Goal: Task Accomplishment & Management: Use online tool/utility

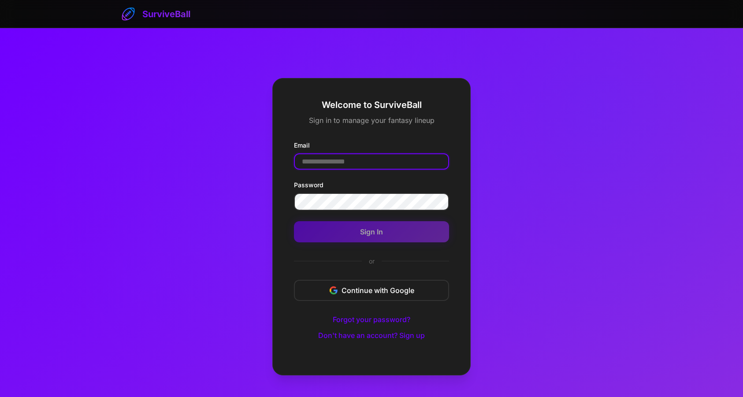
type input "**********"
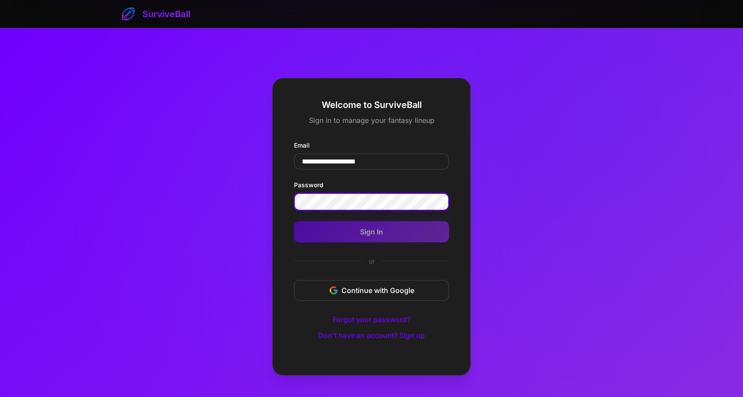
click at [372, 232] on button "Sign In" at bounding box center [371, 231] width 155 height 21
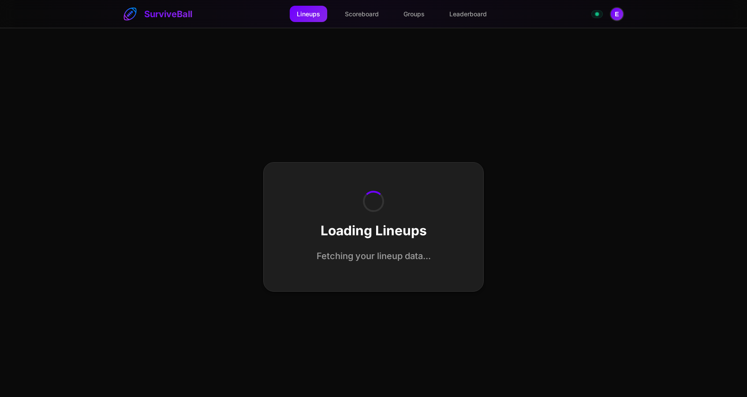
select select "**********"
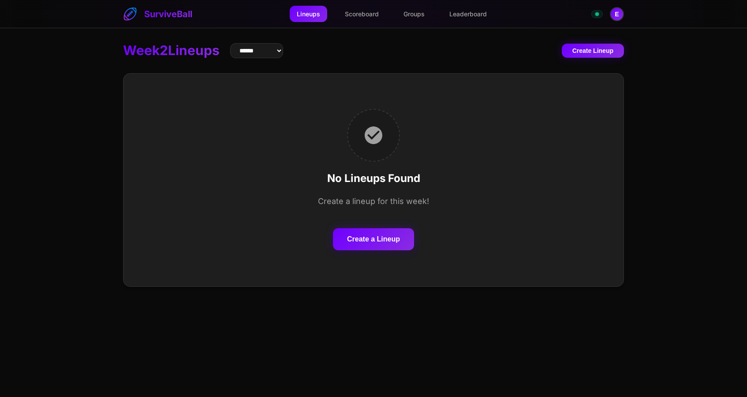
click at [391, 242] on button "Create a Lineup" at bounding box center [373, 239] width 81 height 22
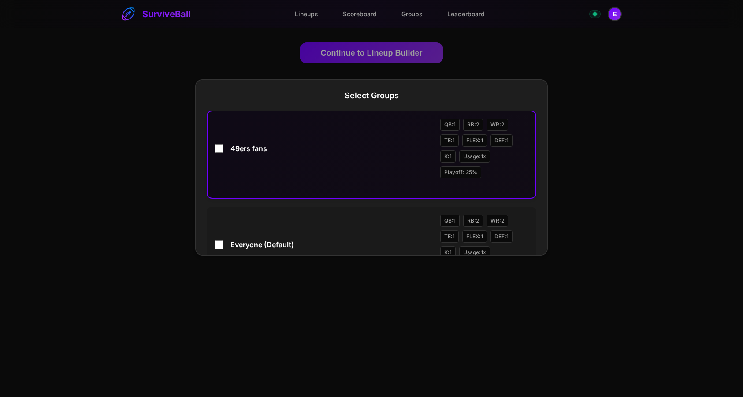
click at [224, 149] on div "49ers fans QB: 1 RB: 2 WR: 2 TE: 1 FLEX: 1 DEF: 1 K: 1 Usage: 1 x Playoff: 25 %" at bounding box center [372, 149] width 314 height 60
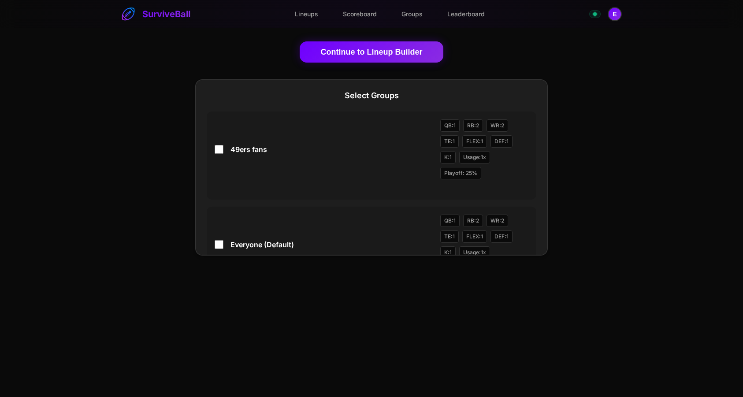
click at [340, 51] on button "Continue to Lineup Builder" at bounding box center [372, 51] width 144 height 21
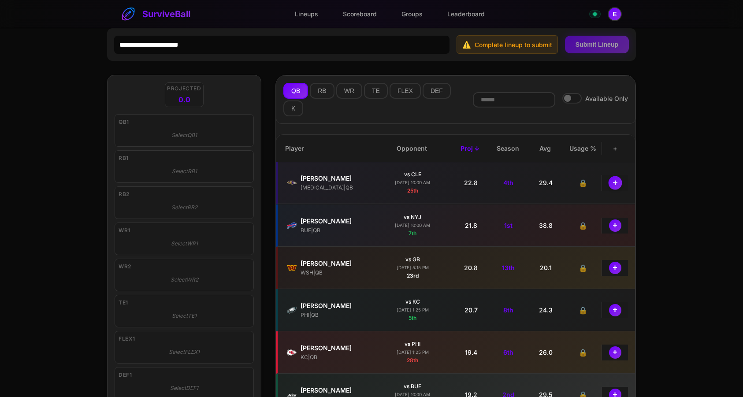
click at [614, 186] on button "+" at bounding box center [615, 183] width 14 height 14
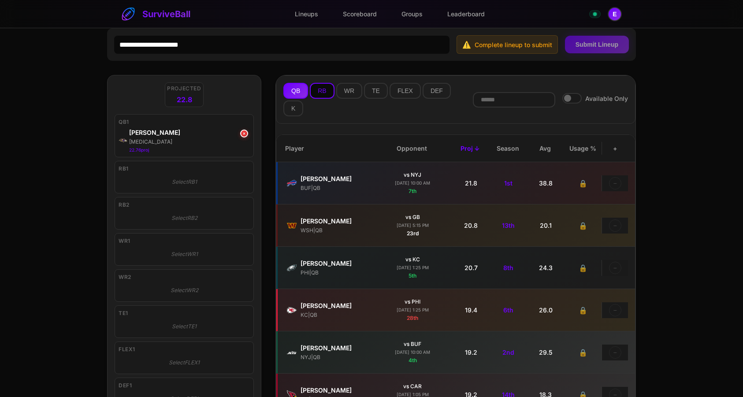
click at [328, 97] on button "RB" at bounding box center [322, 91] width 24 height 16
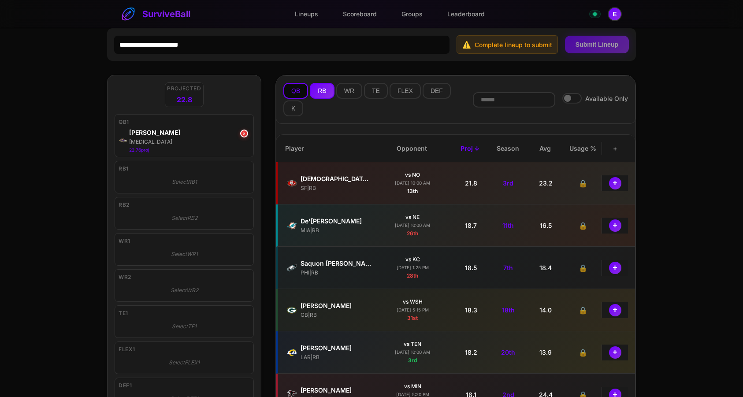
click at [298, 92] on button "QB" at bounding box center [295, 91] width 25 height 16
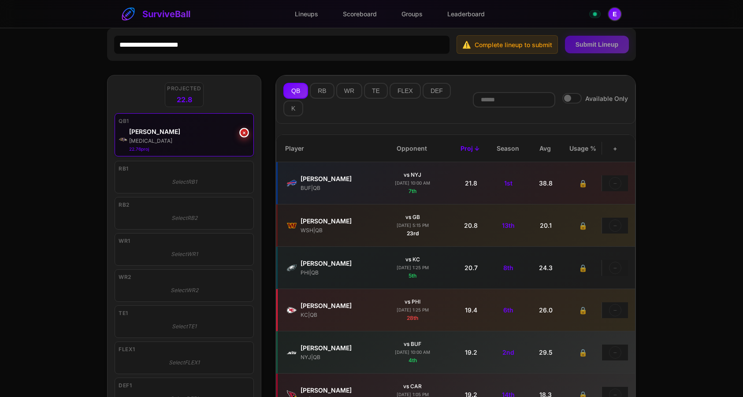
click at [246, 135] on button "×" at bounding box center [244, 133] width 10 height 10
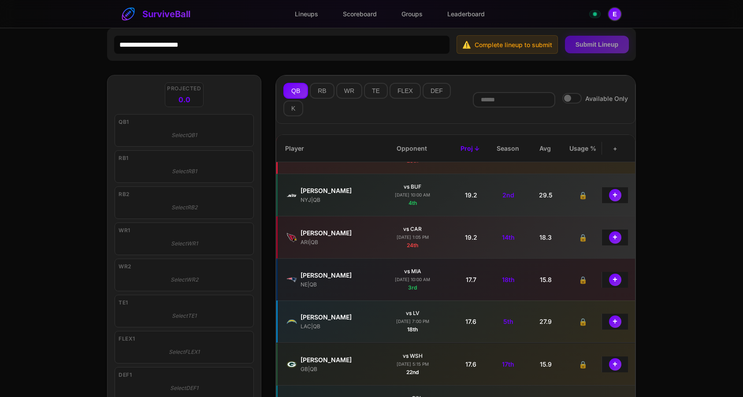
scroll to position [205, 0]
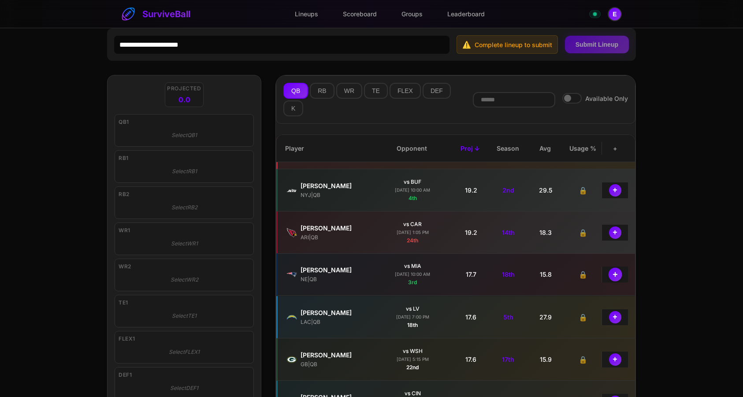
click at [620, 274] on button "+" at bounding box center [615, 275] width 14 height 14
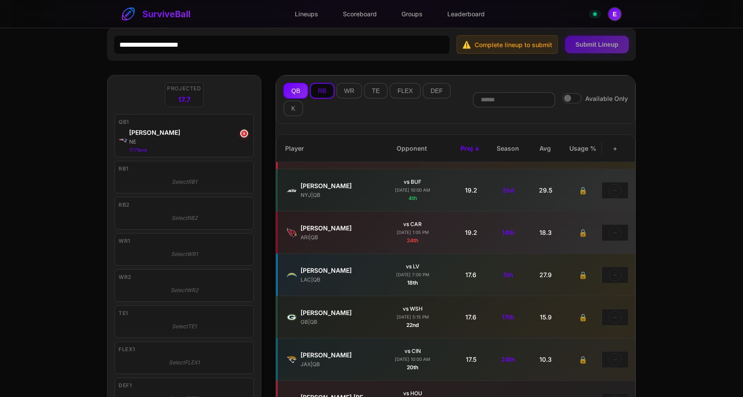
click at [324, 91] on button "RB" at bounding box center [322, 91] width 24 height 16
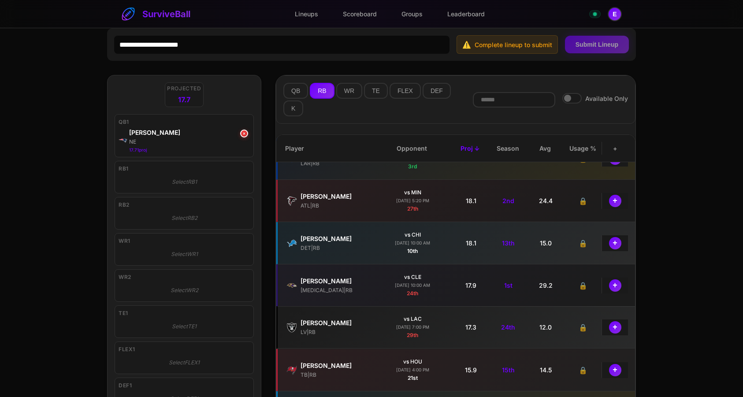
scroll to position [199, 0]
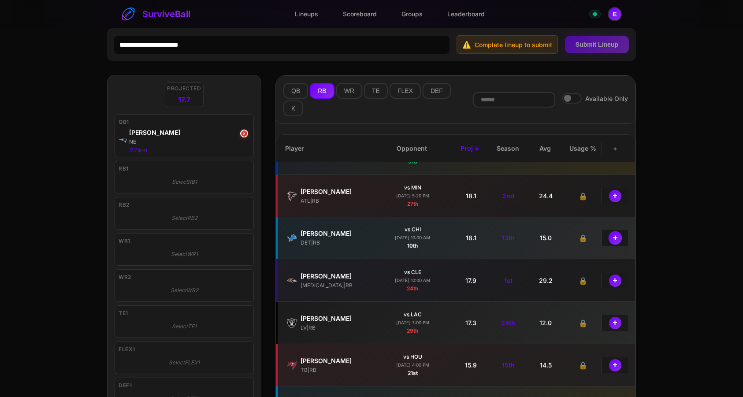
click at [616, 243] on button "+" at bounding box center [615, 238] width 14 height 14
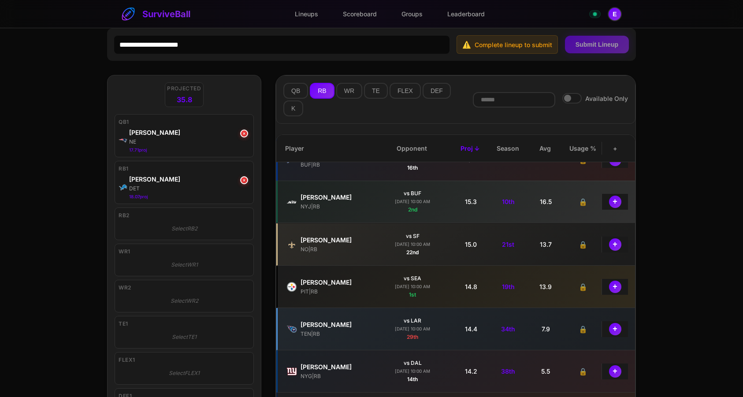
scroll to position [532, 0]
click at [615, 286] on button "+" at bounding box center [615, 286] width 14 height 14
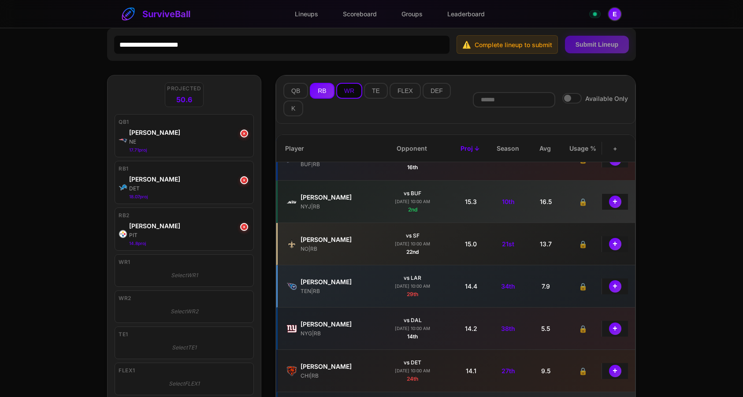
click at [345, 93] on button "WR" at bounding box center [349, 91] width 26 height 16
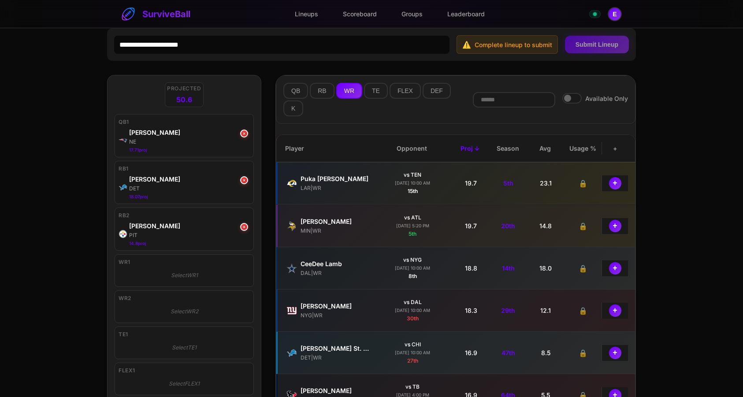
scroll to position [49, 0]
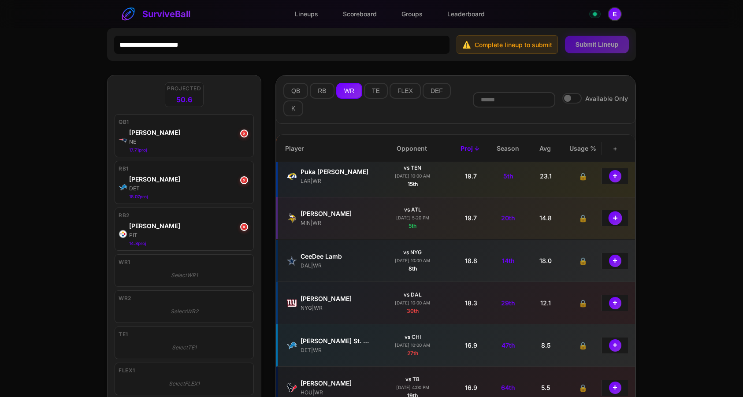
click at [616, 217] on button "+" at bounding box center [615, 218] width 14 height 14
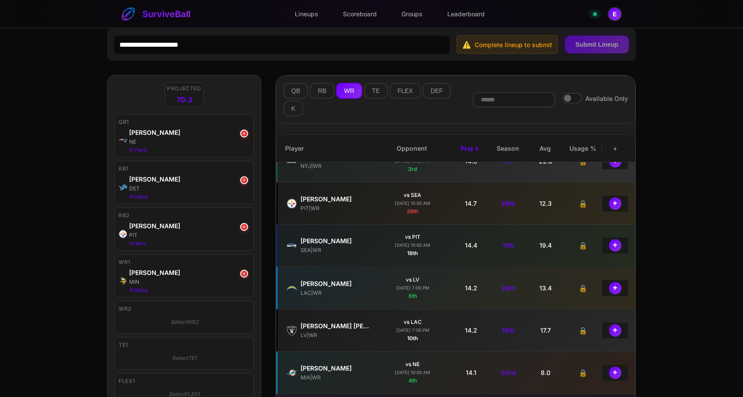
scroll to position [412, 0]
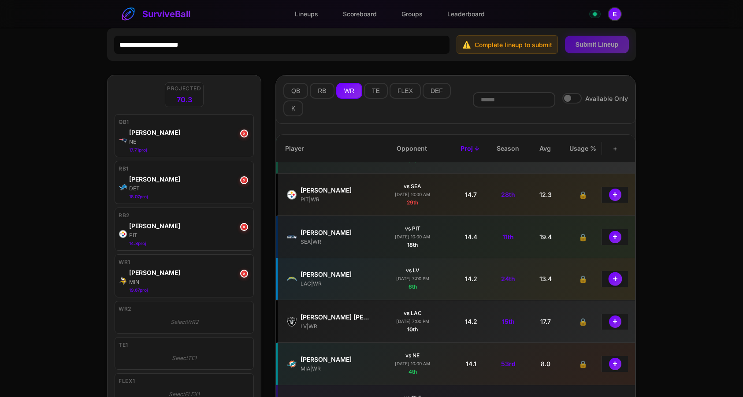
click at [612, 280] on button "+" at bounding box center [615, 279] width 14 height 14
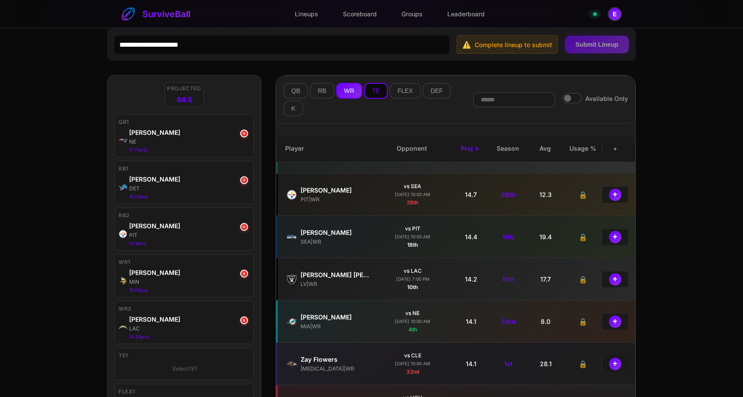
click at [370, 90] on button "TE" at bounding box center [376, 91] width 24 height 16
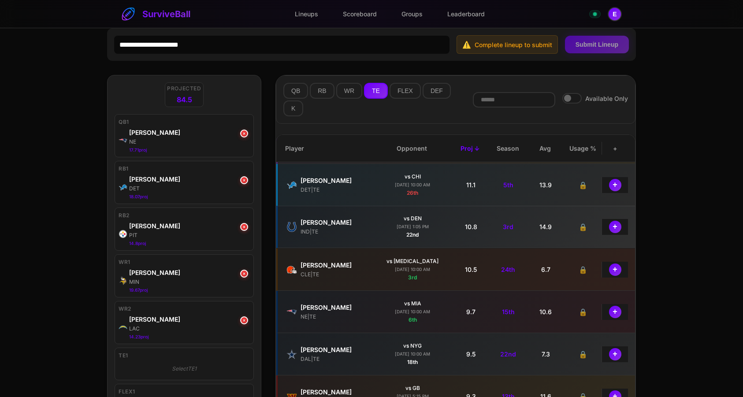
scroll to position [169, 0]
click at [612, 309] on button "+" at bounding box center [615, 310] width 14 height 14
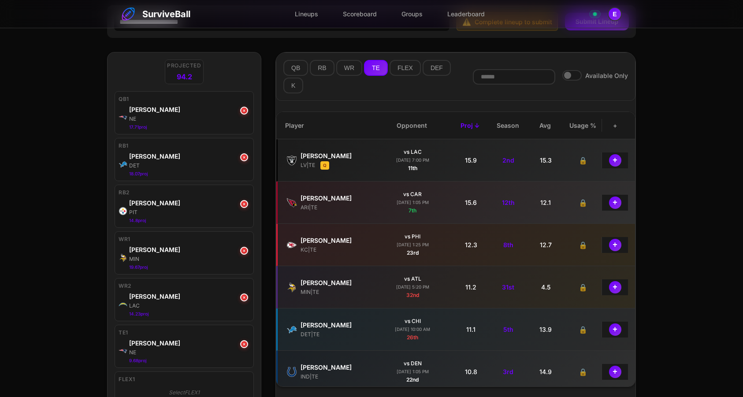
scroll to position [16, 0]
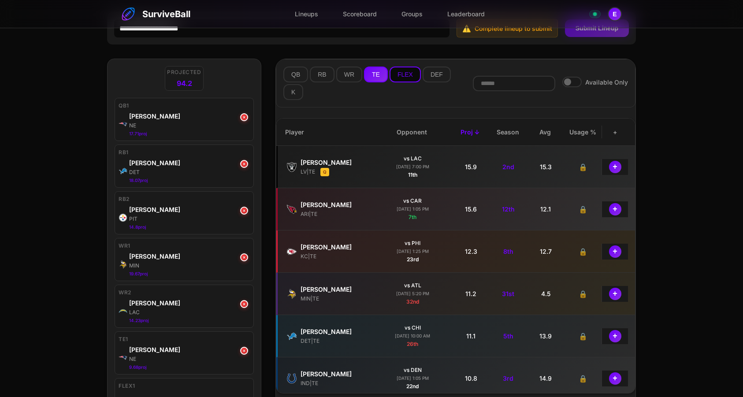
click at [399, 73] on button "FLEX" at bounding box center [405, 75] width 31 height 16
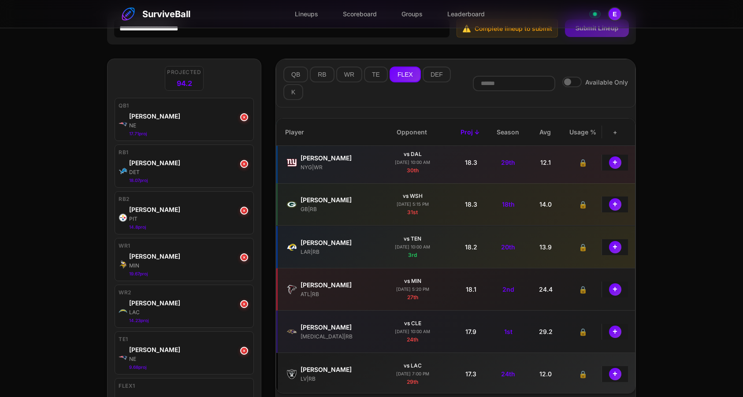
scroll to position [264, 0]
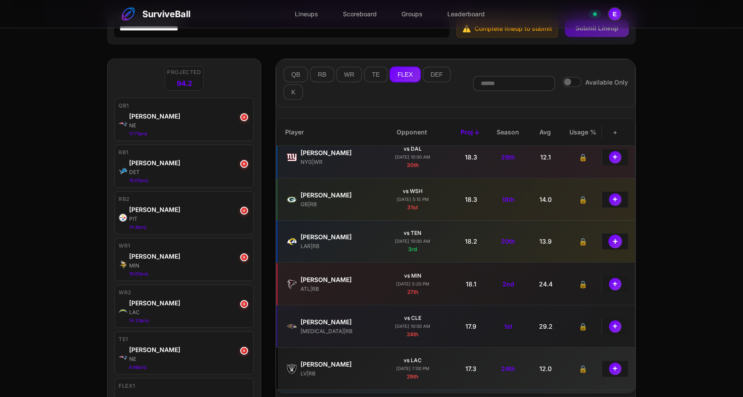
click at [619, 242] on button "+" at bounding box center [615, 242] width 14 height 14
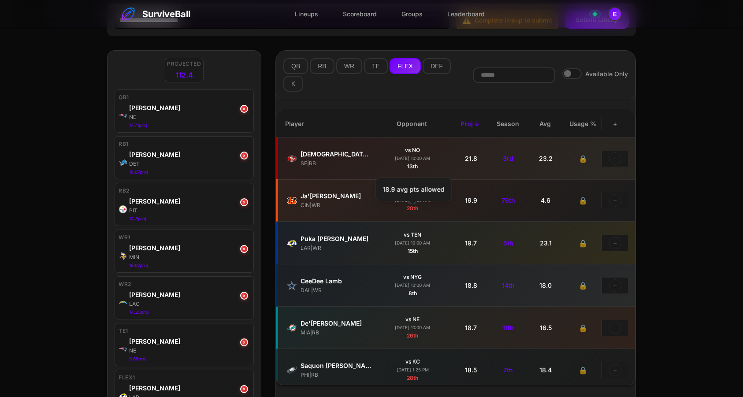
scroll to position [0, 0]
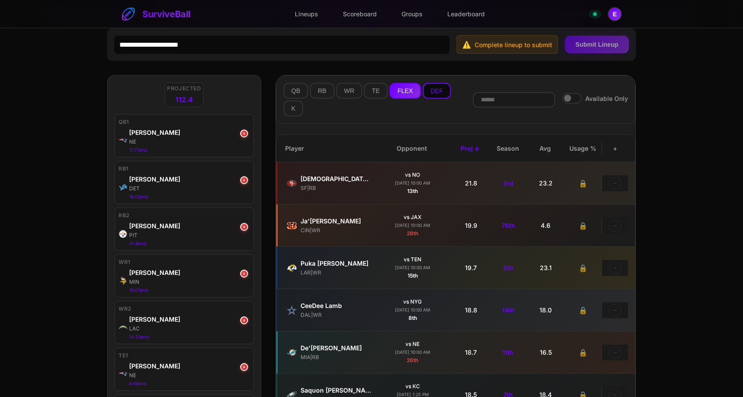
click at [435, 87] on button "DEF" at bounding box center [437, 91] width 28 height 16
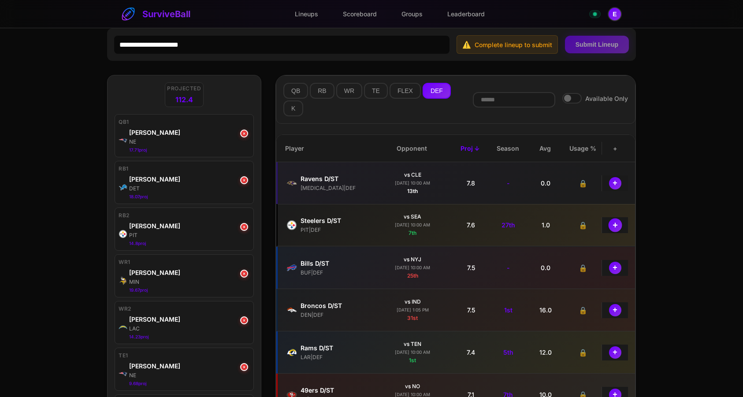
click at [612, 226] on button "+" at bounding box center [615, 225] width 14 height 14
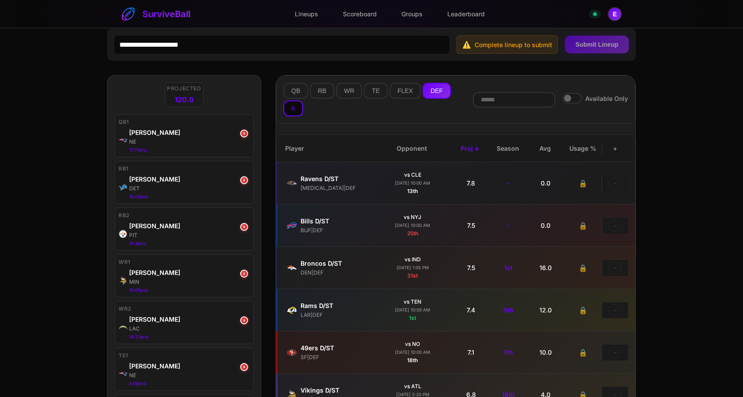
click at [295, 109] on button "K" at bounding box center [293, 109] width 20 height 16
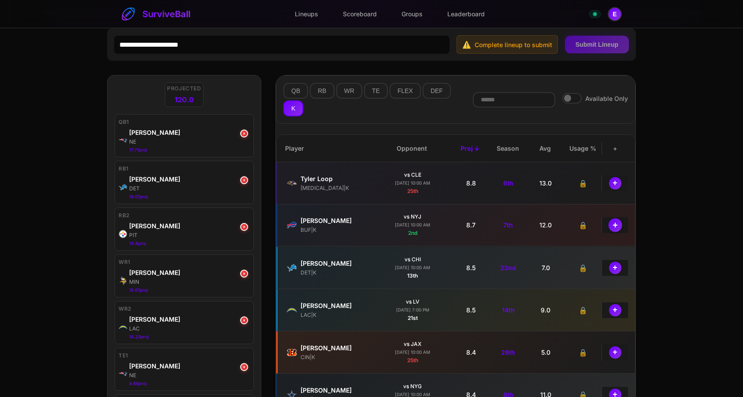
click at [617, 227] on button "+" at bounding box center [615, 225] width 14 height 14
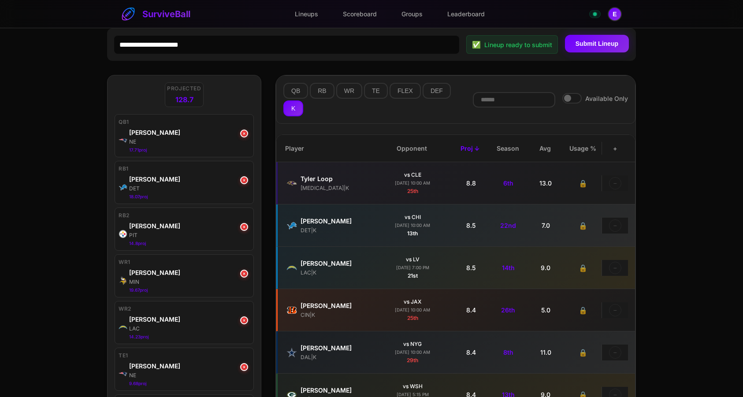
click at [597, 46] on button "Submit Lineup" at bounding box center [597, 44] width 64 height 18
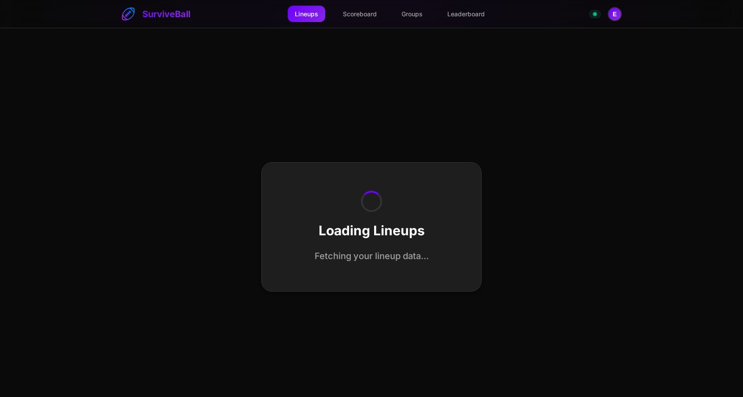
select select "**********"
